Goal: Information Seeking & Learning: Learn about a topic

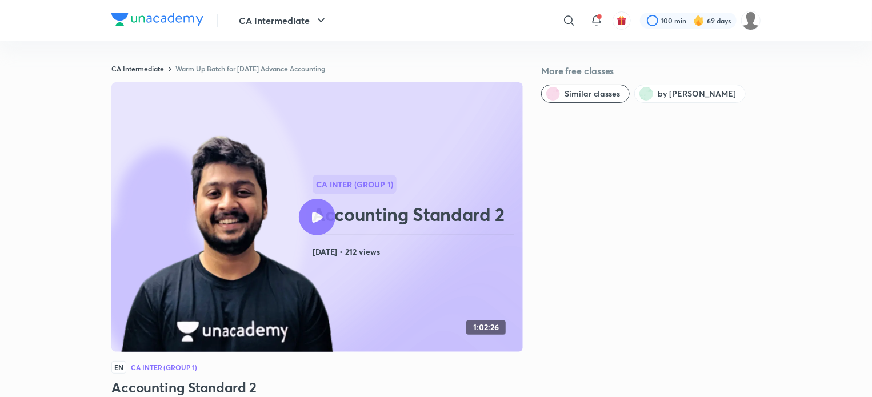
click at [178, 9] on div "CA Intermediate ​ 100 min 69 days" at bounding box center [435, 20] width 649 height 41
click at [178, 13] on img at bounding box center [157, 20] width 92 height 14
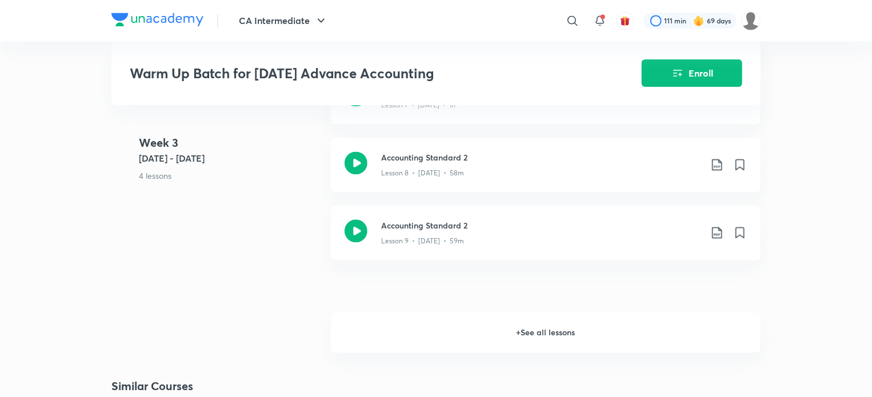
scroll to position [1170, 0]
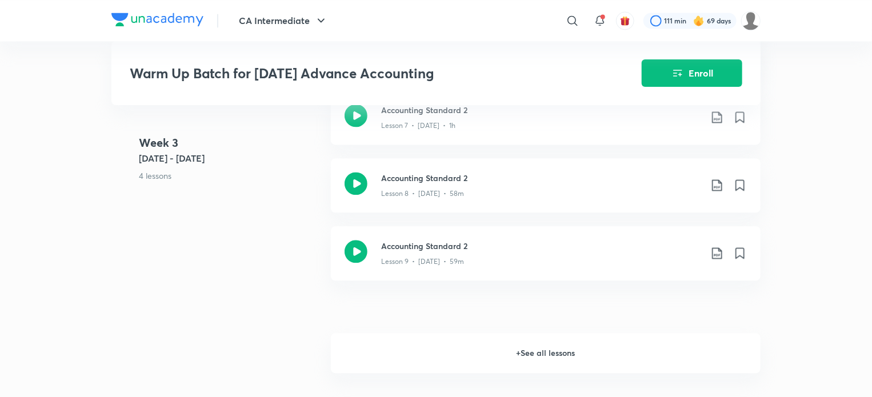
click at [515, 358] on h6 "+ See all lessons" at bounding box center [546, 353] width 430 height 40
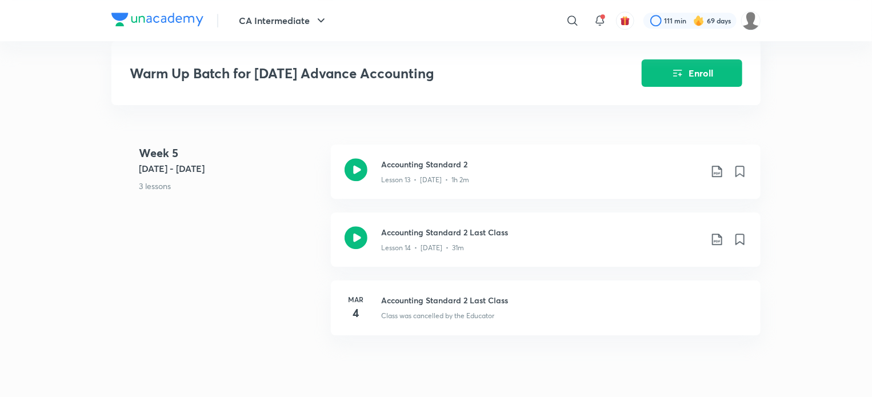
scroll to position [1632, 0]
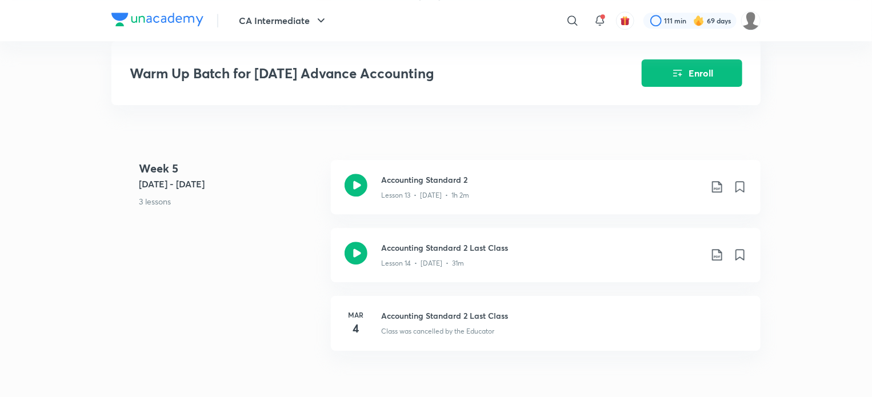
click at [197, 17] on img at bounding box center [157, 20] width 92 height 14
